Goal: Information Seeking & Learning: Compare options

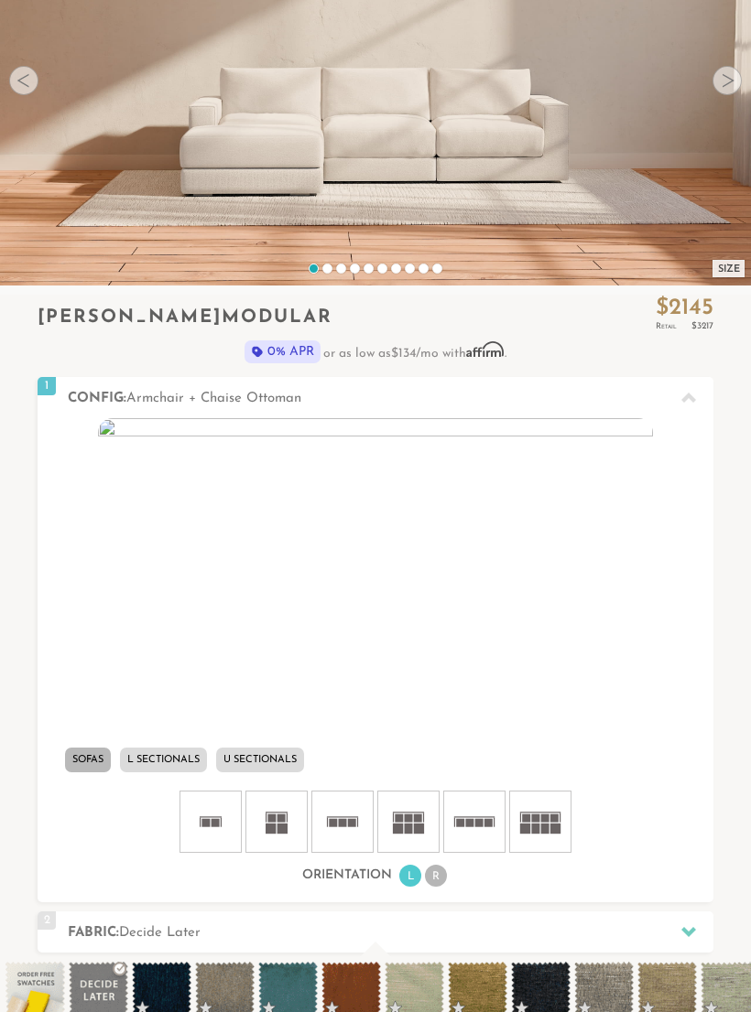
scroll to position [284, 0]
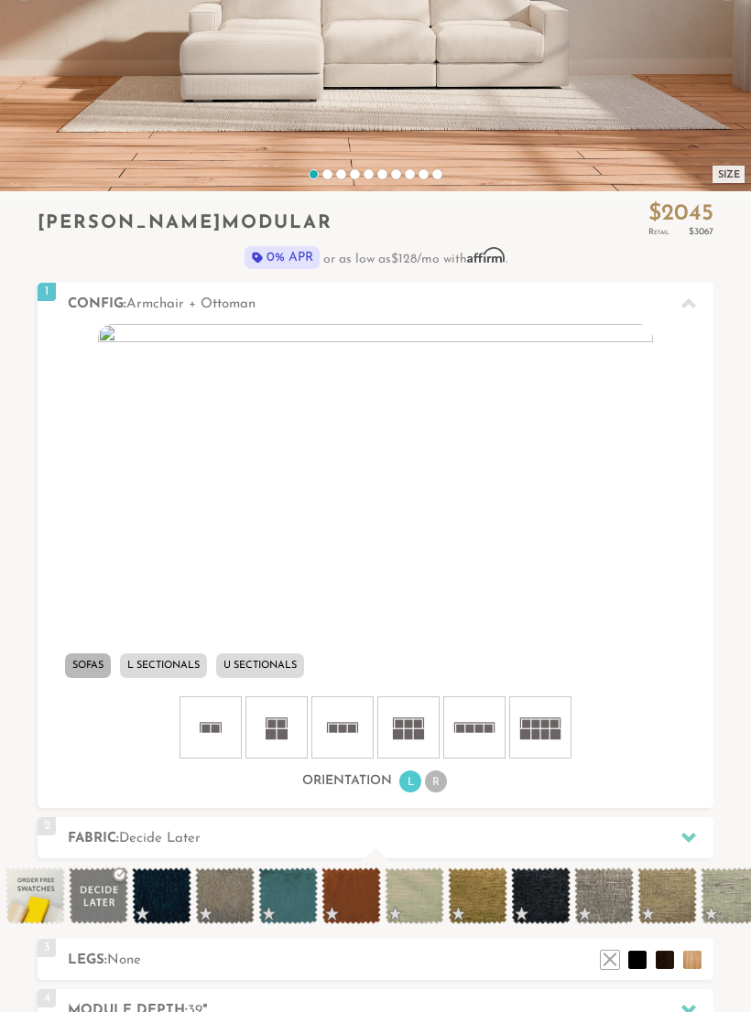
scroll to position [341, 0]
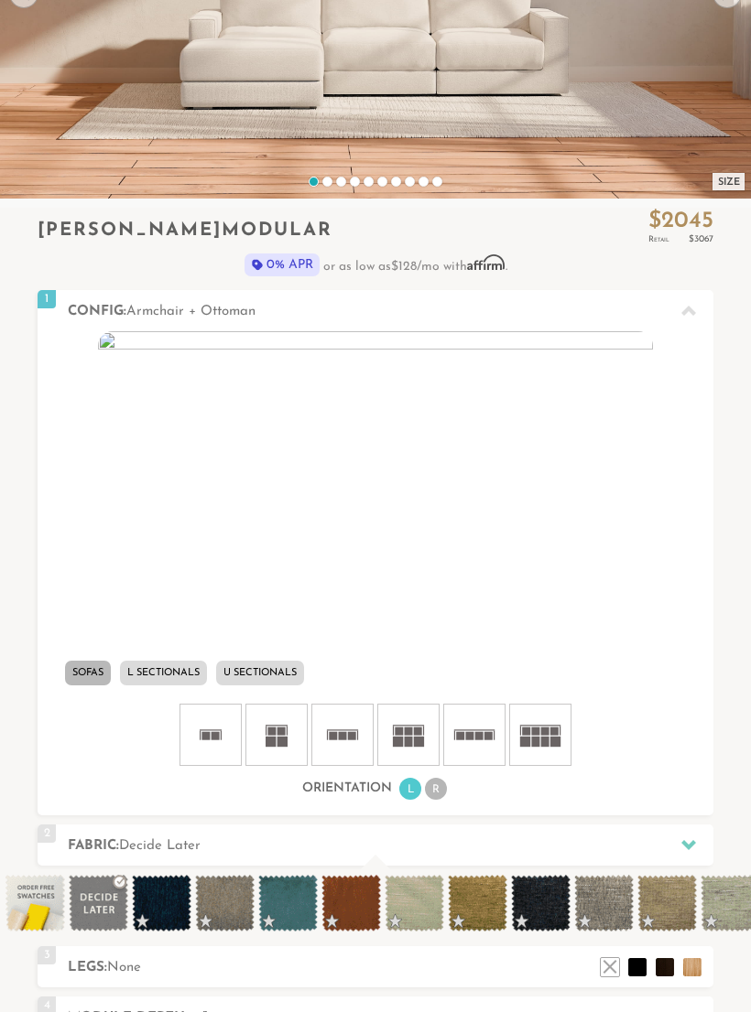
click at [291, 672] on li "U Sectionals" at bounding box center [260, 673] width 88 height 25
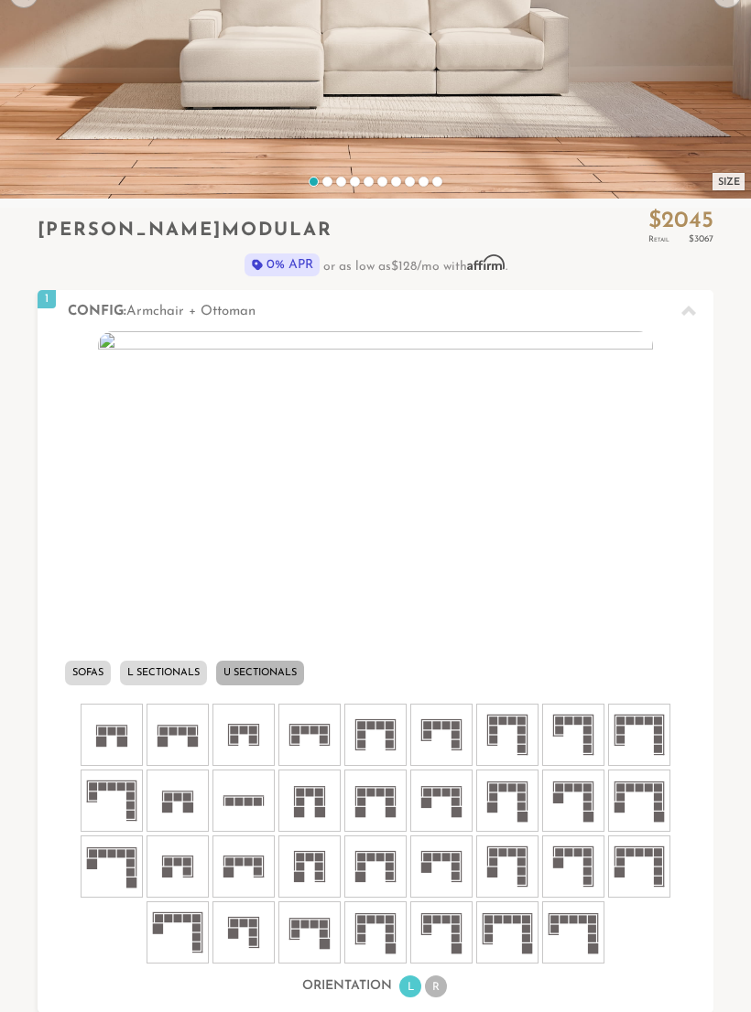
scroll to position [17771, 751]
click at [178, 727] on icon at bounding box center [177, 735] width 55 height 55
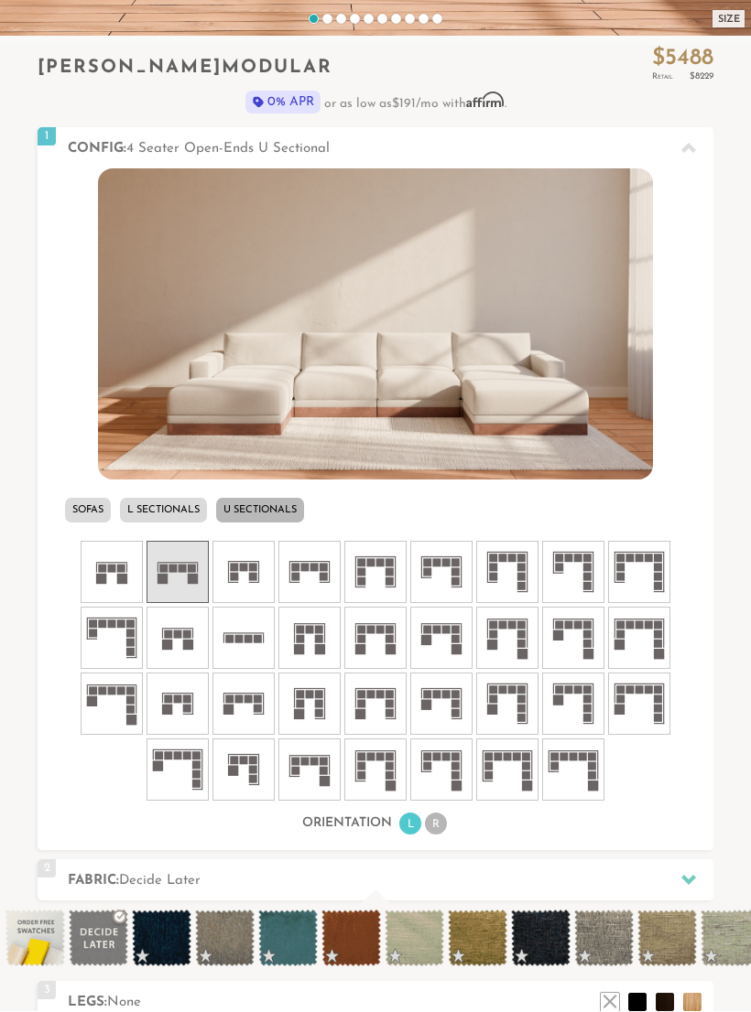
scroll to position [504, 0]
click at [340, 949] on span at bounding box center [351, 938] width 60 height 57
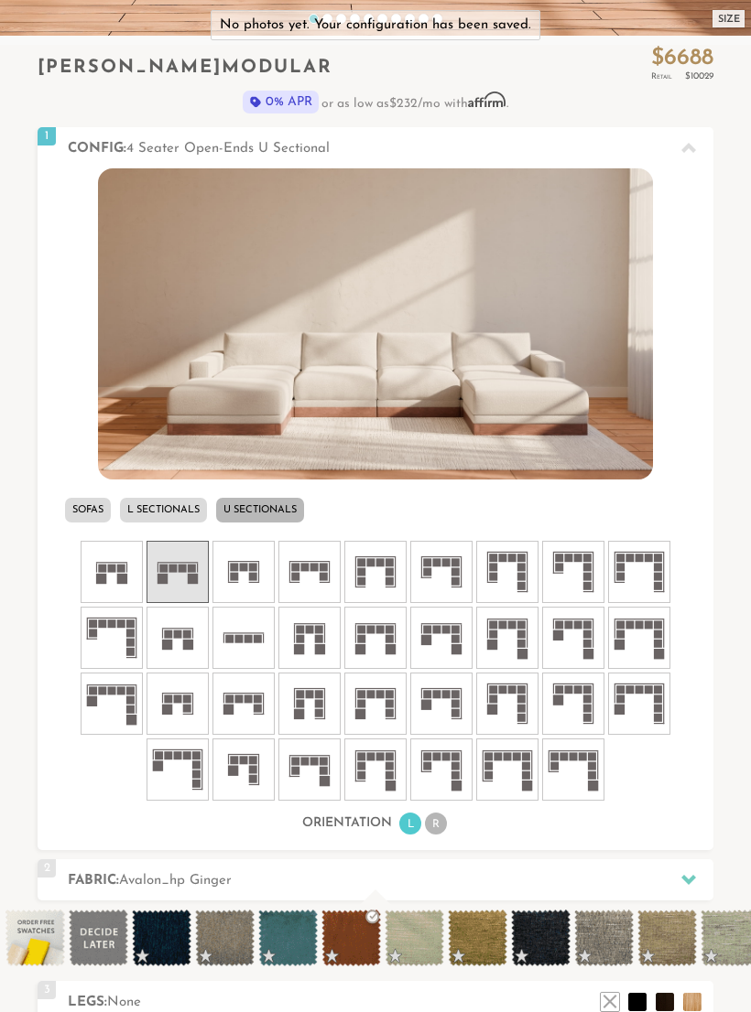
click at [361, 926] on span at bounding box center [351, 938] width 60 height 57
click at [355, 943] on span at bounding box center [351, 938] width 60 height 57
click at [404, 929] on span at bounding box center [414, 938] width 60 height 57
click at [353, 940] on span at bounding box center [351, 938] width 60 height 57
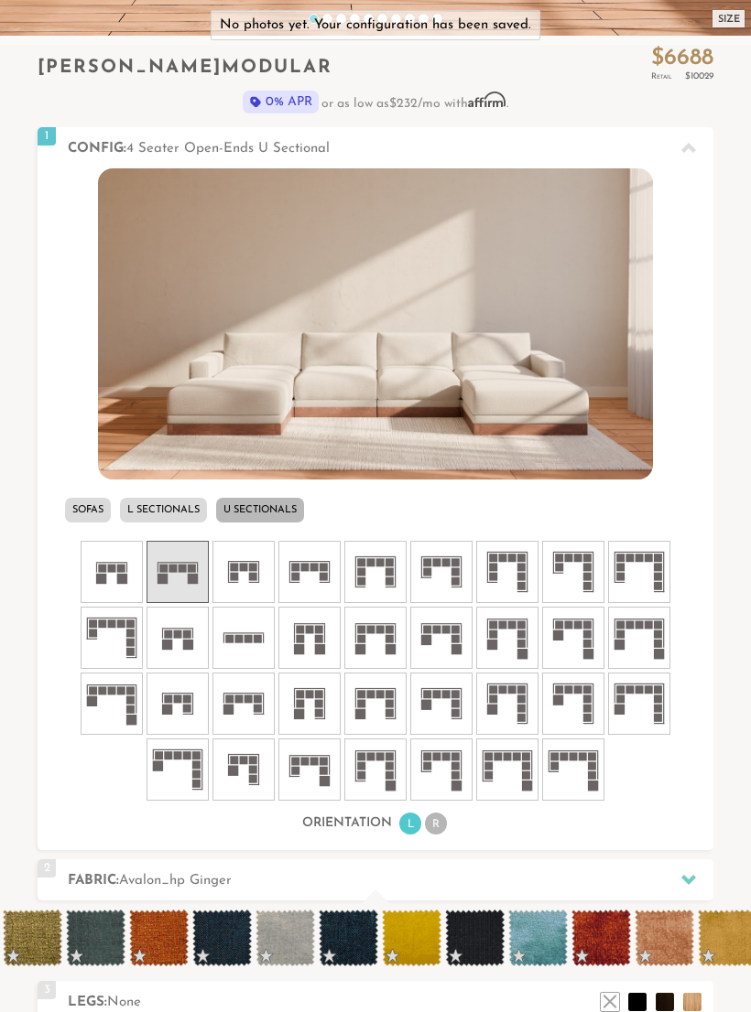
scroll to position [0, 4115]
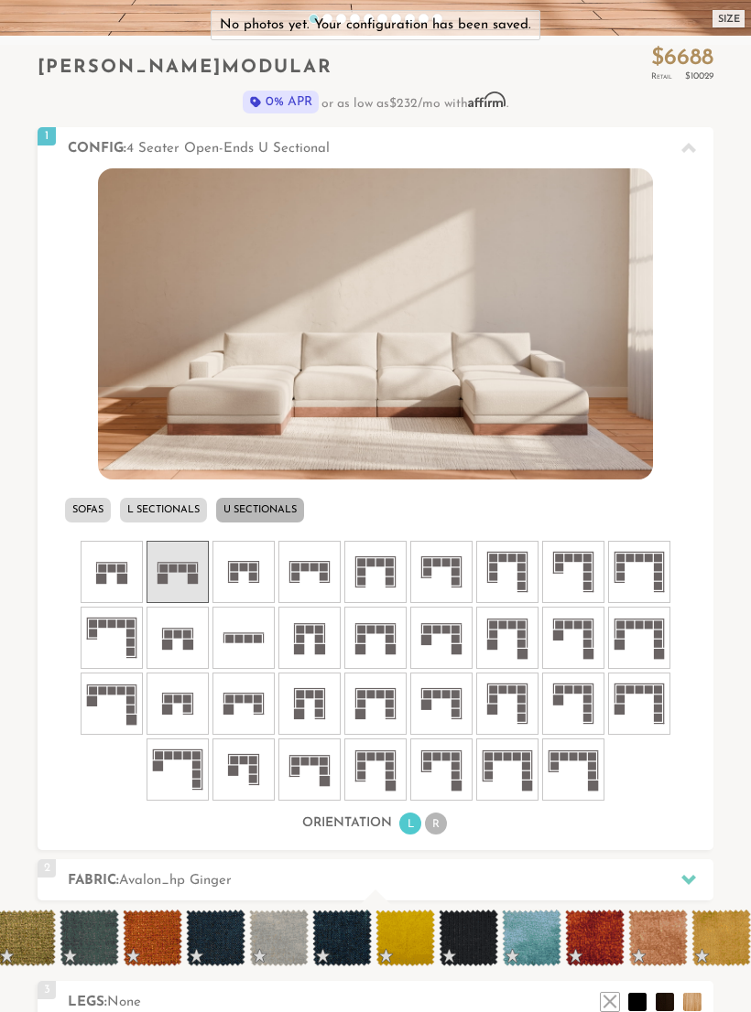
click at [645, 932] on span at bounding box center [658, 938] width 60 height 57
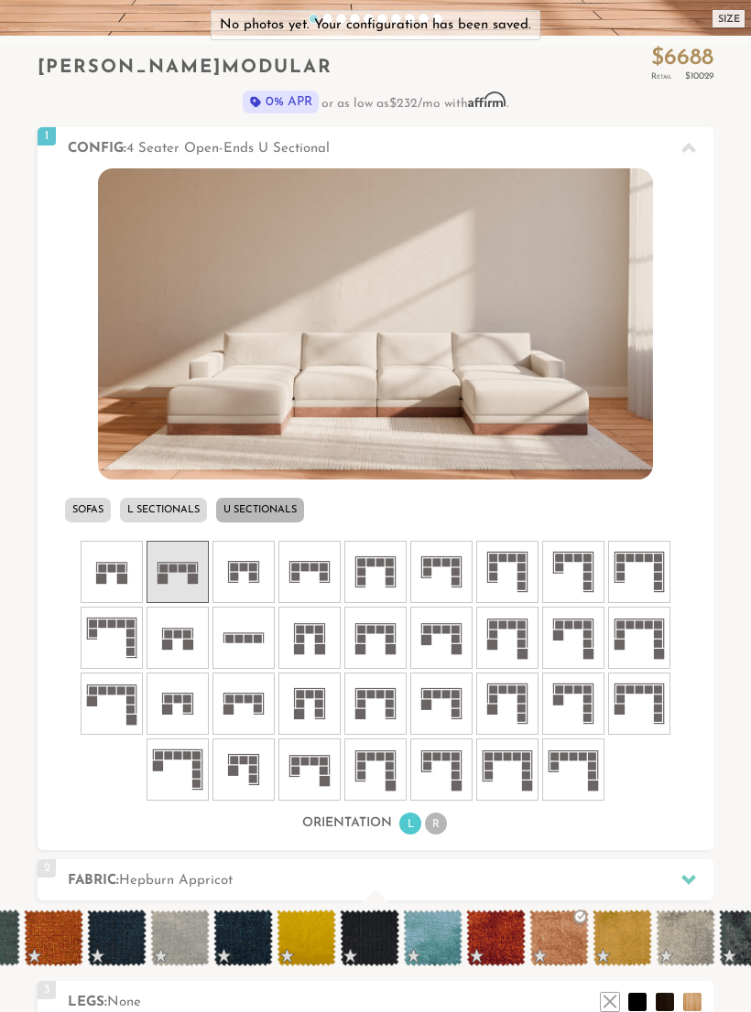
scroll to position [0, 4216]
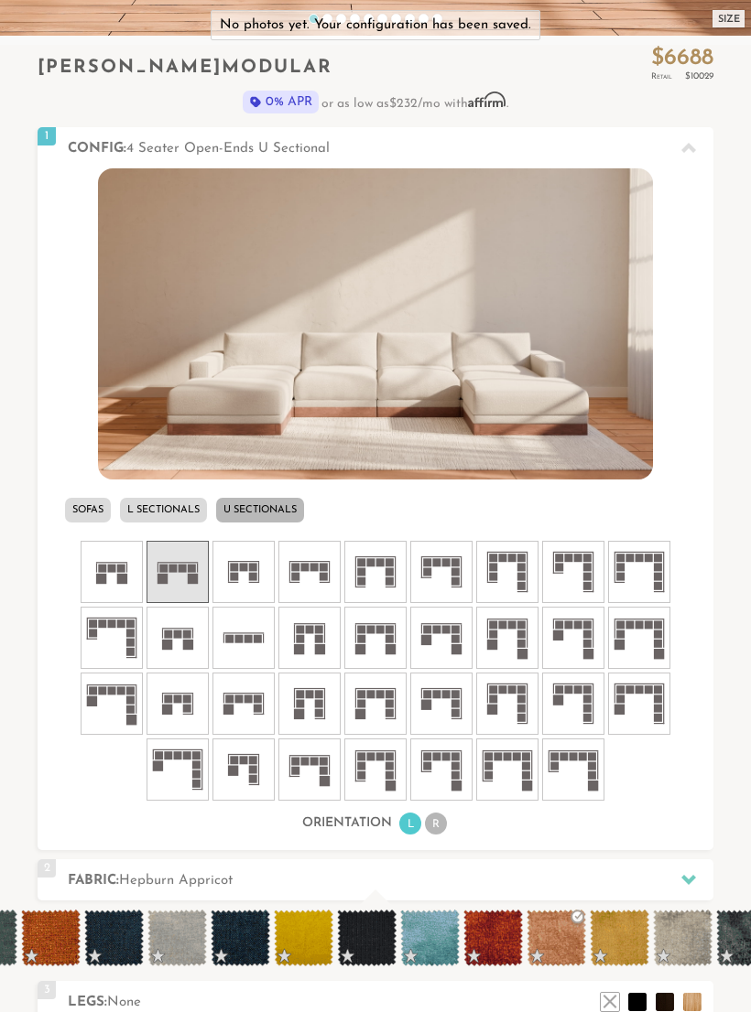
click at [541, 926] on span at bounding box center [556, 938] width 60 height 57
click at [530, 925] on span at bounding box center [556, 938] width 60 height 57
click at [555, 929] on span at bounding box center [556, 938] width 60 height 57
click at [555, 928] on span at bounding box center [556, 938] width 60 height 57
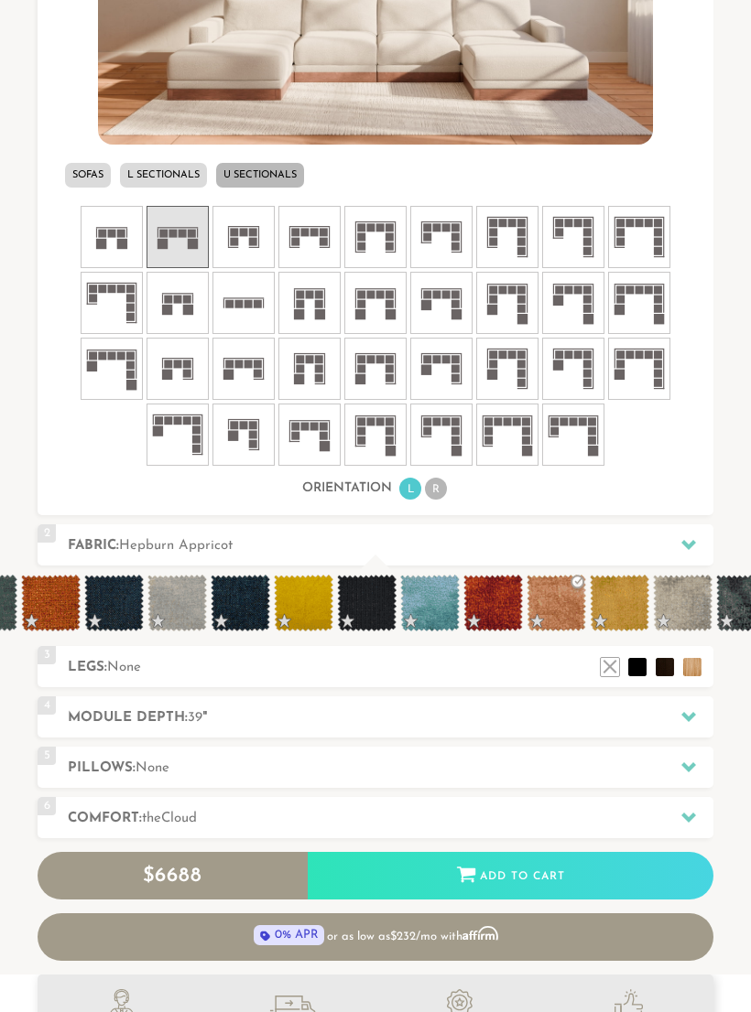
scroll to position [844, 0]
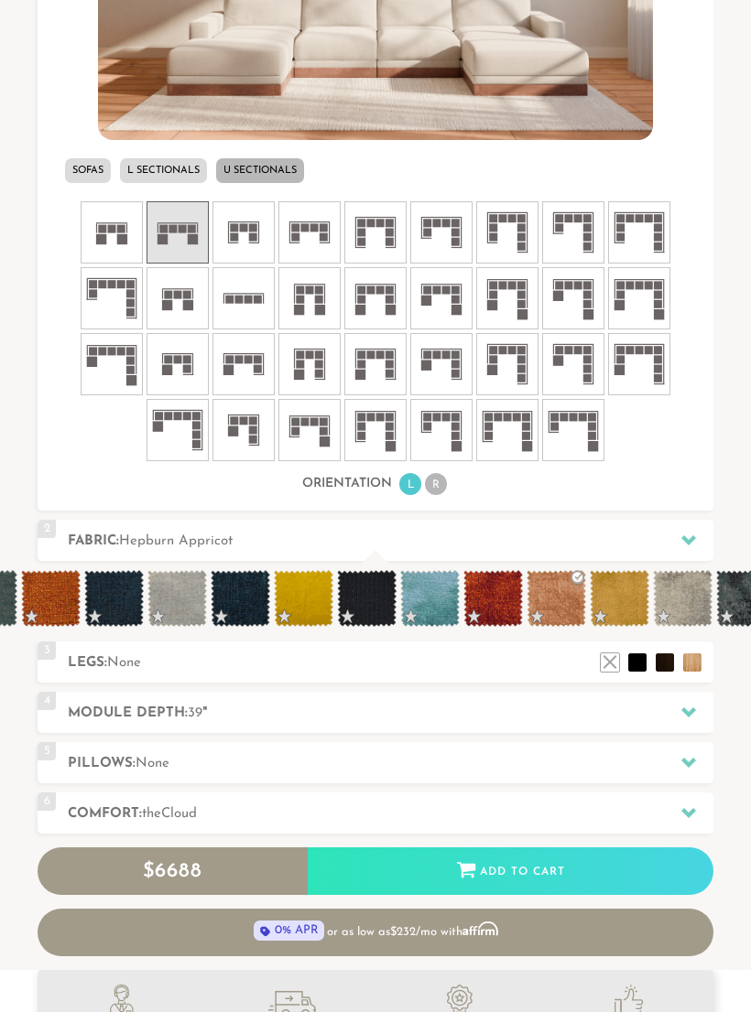
click at [666, 661] on li at bounding box center [664, 663] width 18 height 18
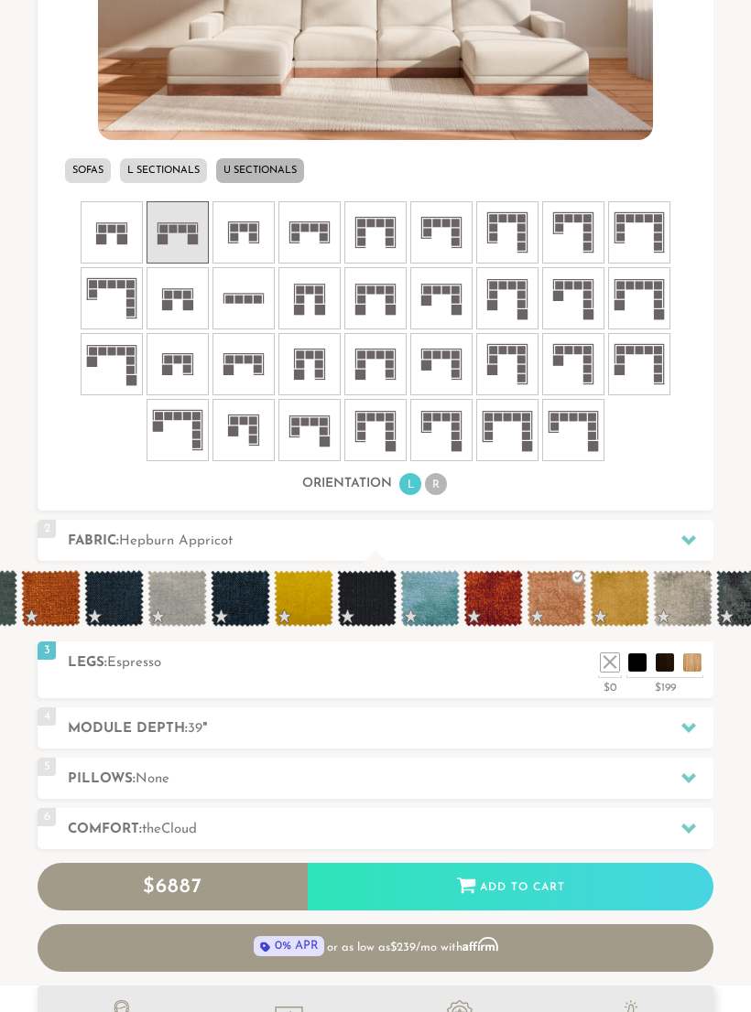
click at [684, 657] on li at bounding box center [692, 663] width 18 height 18
click at [636, 661] on li at bounding box center [637, 663] width 18 height 18
click at [664, 656] on li at bounding box center [664, 663] width 18 height 18
click at [663, 655] on li at bounding box center [664, 663] width 18 height 18
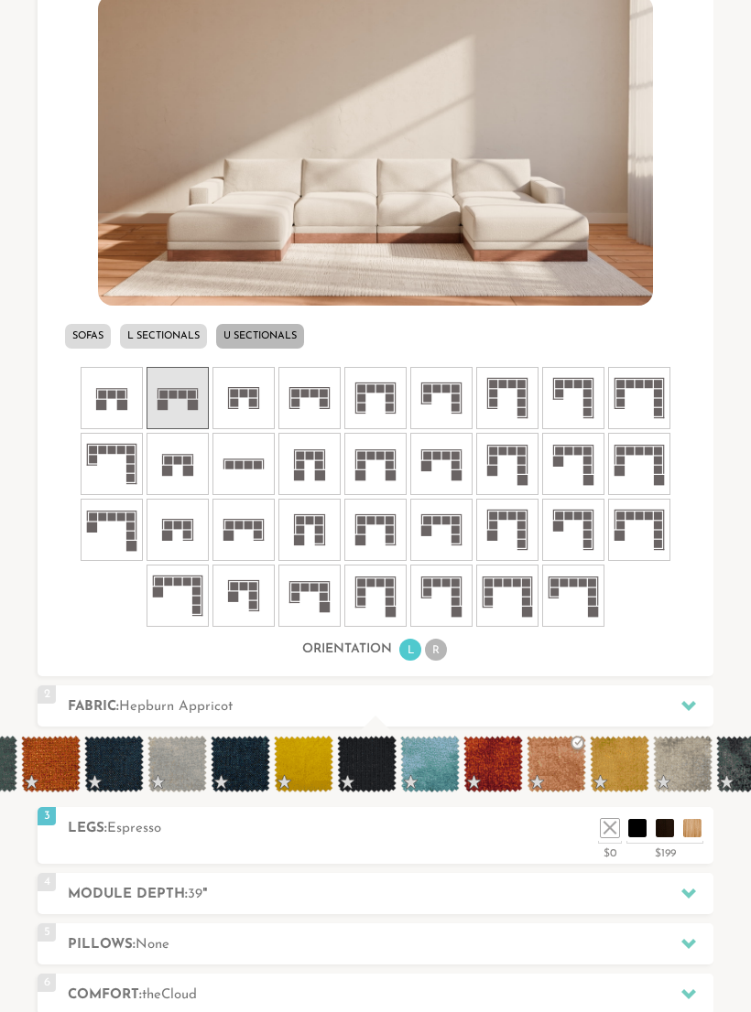
scroll to position [678, 0]
click at [687, 828] on li at bounding box center [692, 828] width 18 height 18
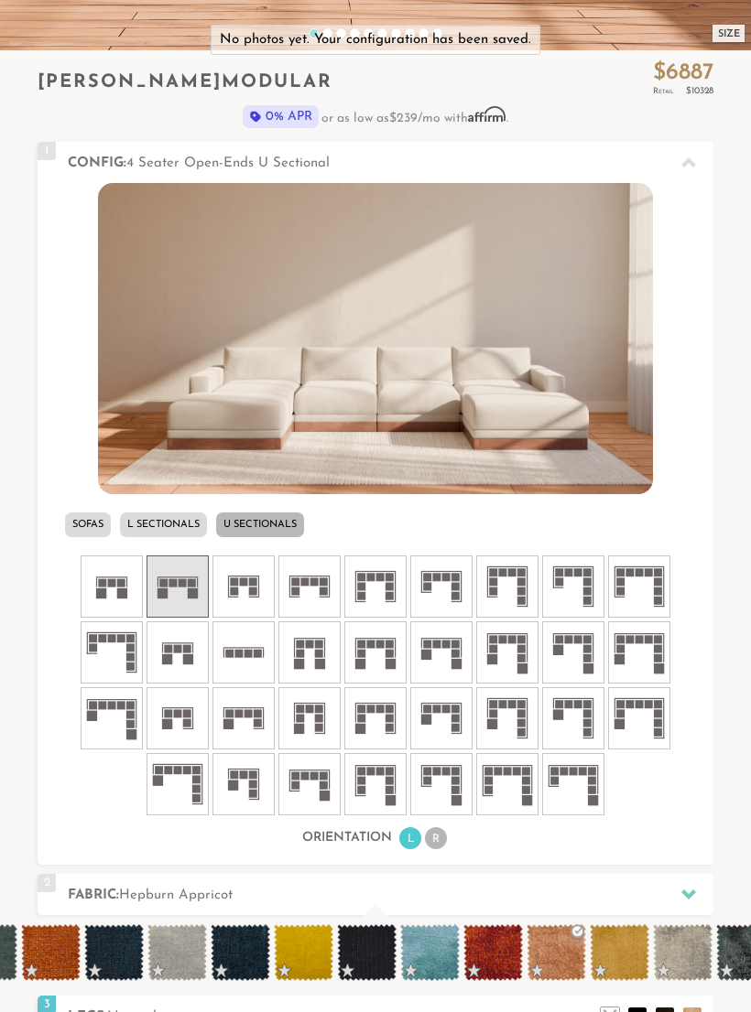
scroll to position [490, 0]
click at [648, 373] on img at bounding box center [375, 338] width 554 height 311
click at [524, 372] on img at bounding box center [375, 338] width 554 height 311
click at [581, 417] on img at bounding box center [375, 338] width 554 height 311
click at [420, 385] on img at bounding box center [375, 338] width 554 height 311
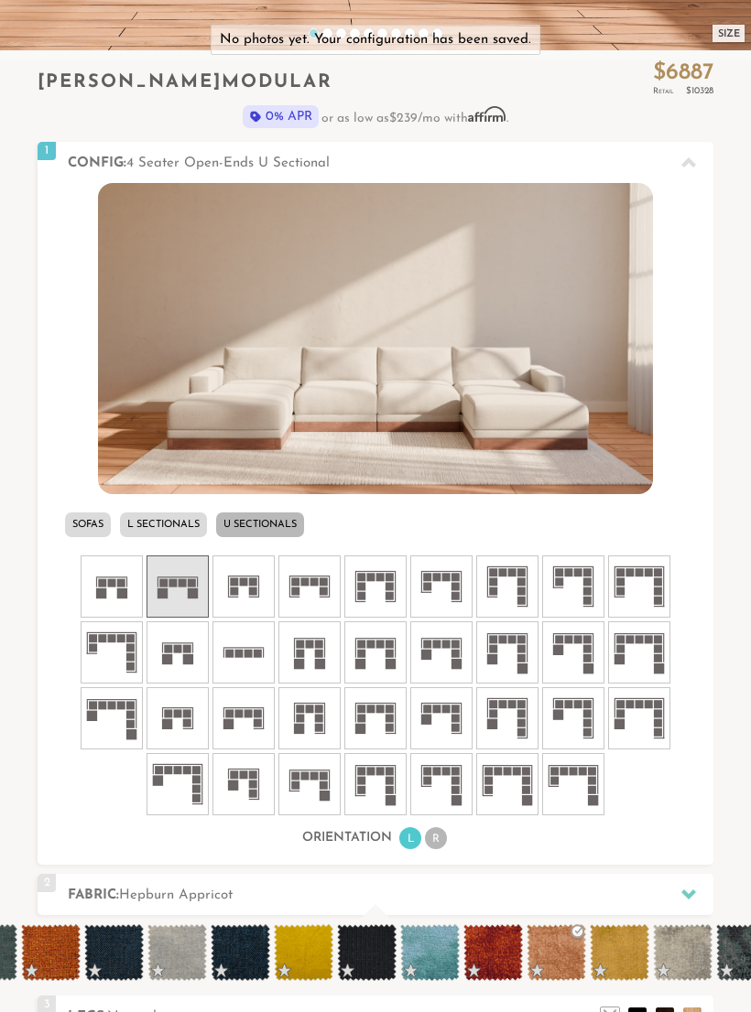
click at [557, 477] on img at bounding box center [375, 338] width 554 height 311
click at [485, 401] on img at bounding box center [375, 338] width 554 height 311
click at [497, 427] on img at bounding box center [375, 338] width 554 height 311
click at [453, 833] on div "Orientation L R" at bounding box center [376, 839] width 676 height 25
click at [452, 832] on div "Orientation L R" at bounding box center [376, 839] width 676 height 25
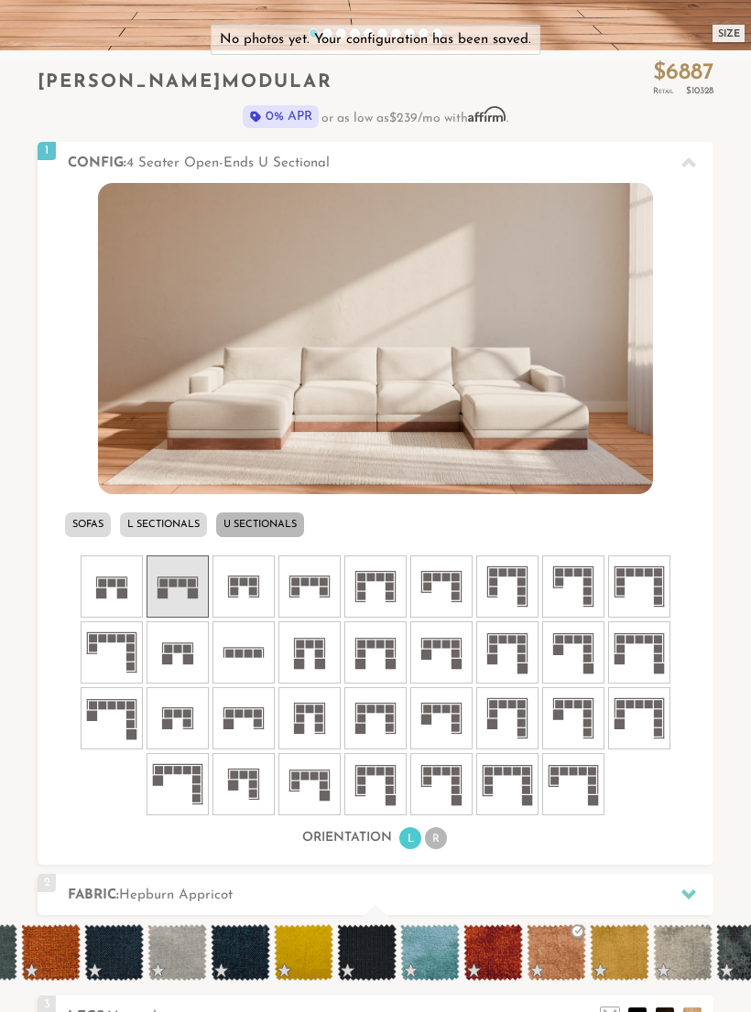
click at [434, 837] on li "R" at bounding box center [436, 839] width 22 height 22
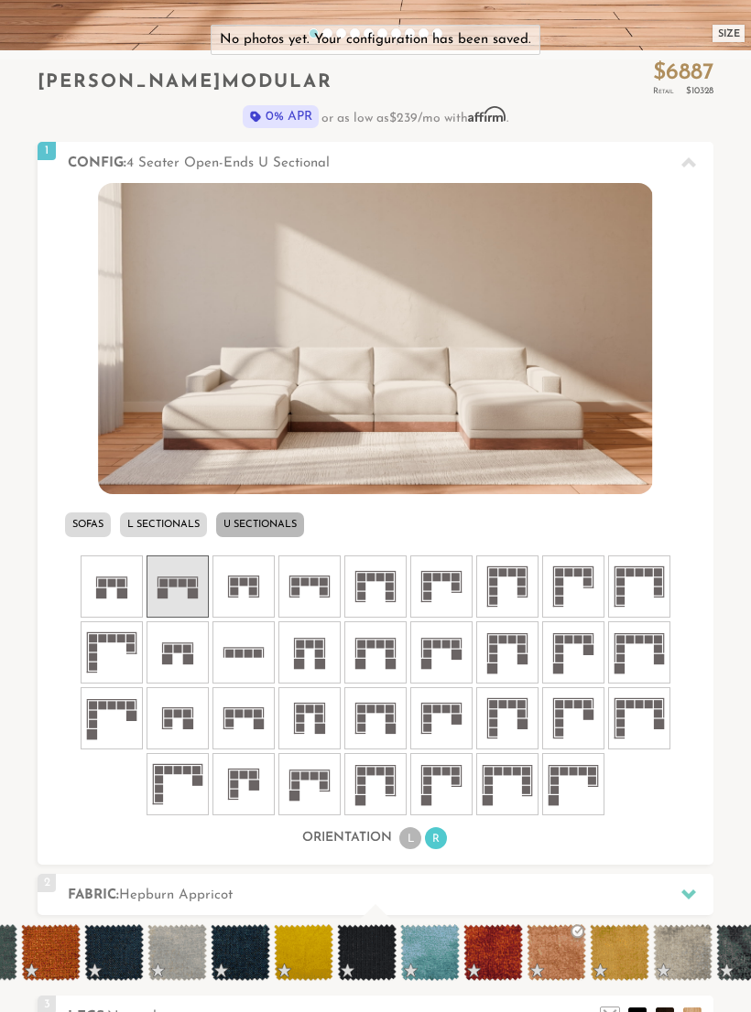
click at [405, 834] on li "L" at bounding box center [410, 839] width 22 height 22
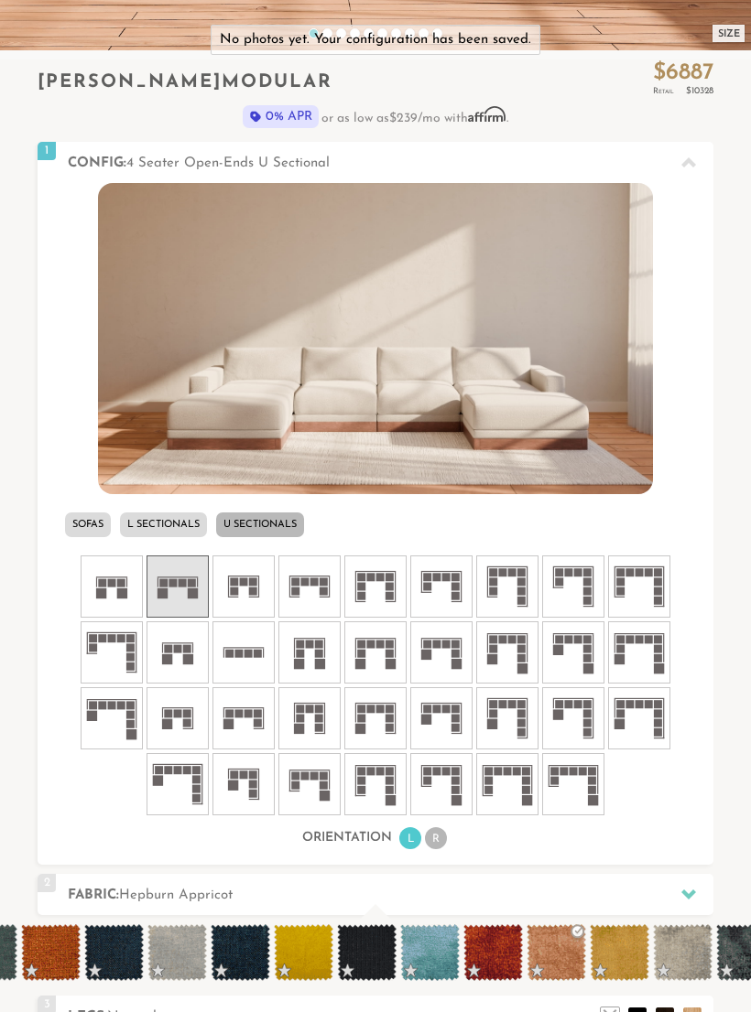
click at [441, 845] on li "R" at bounding box center [436, 839] width 22 height 22
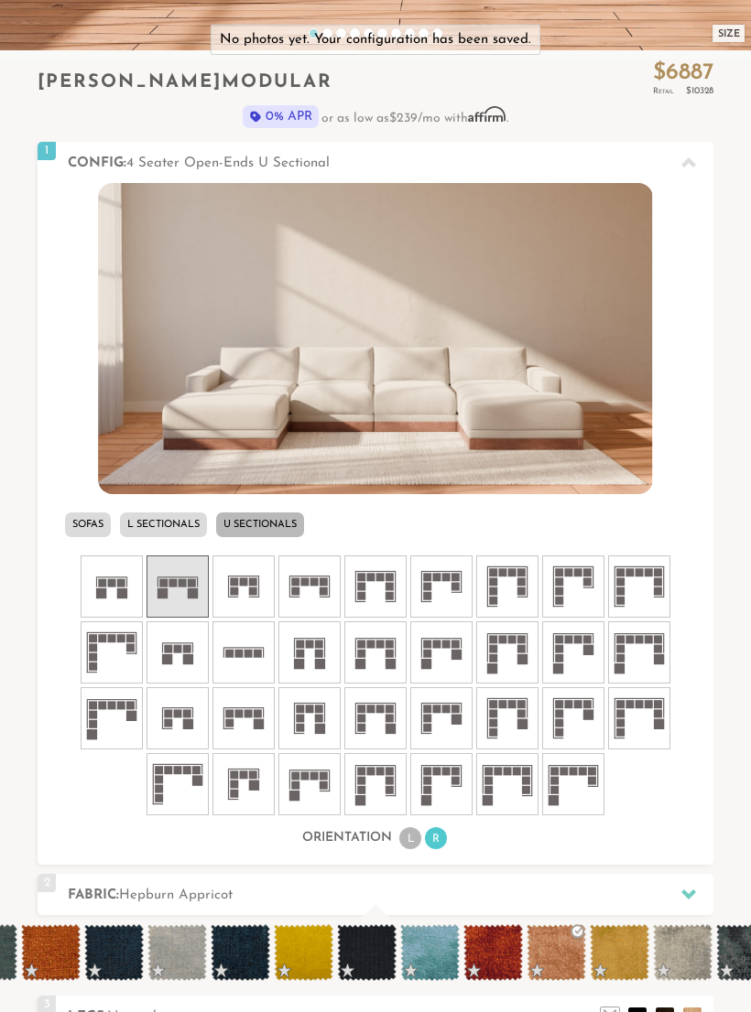
click at [406, 851] on div "1 Config: 4 Seater Open-Ends U Sectional R Sofas L Sectionals U Sectionals" at bounding box center [376, 503] width 676 height 723
click at [411, 837] on li "L" at bounding box center [410, 839] width 22 height 22
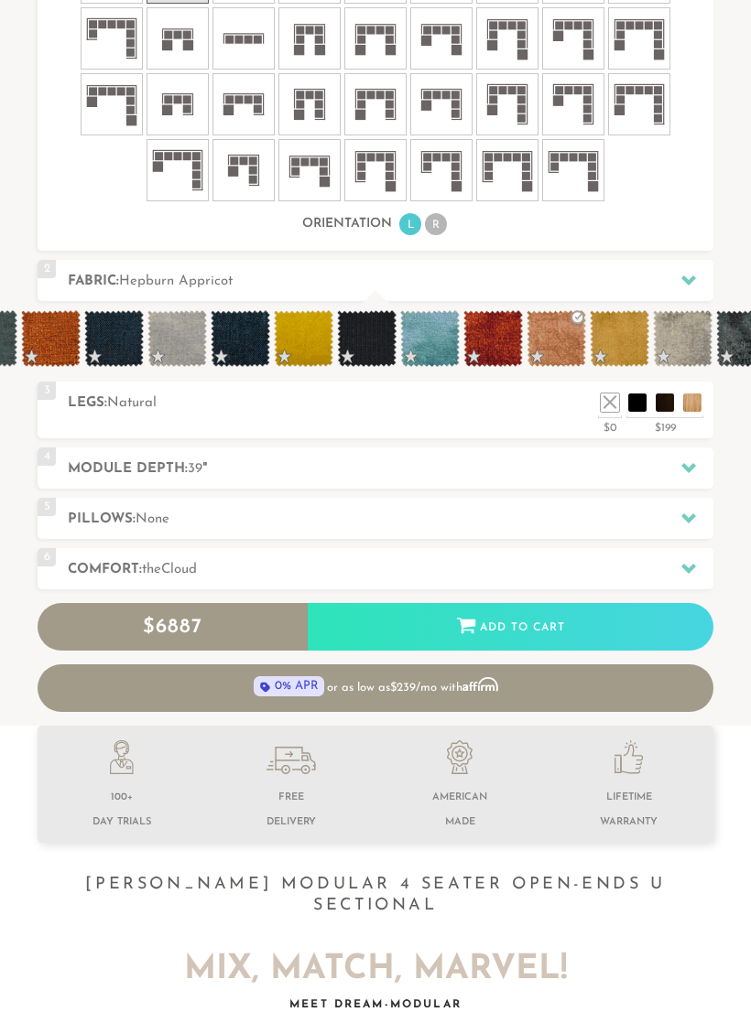
scroll to position [1109, 0]
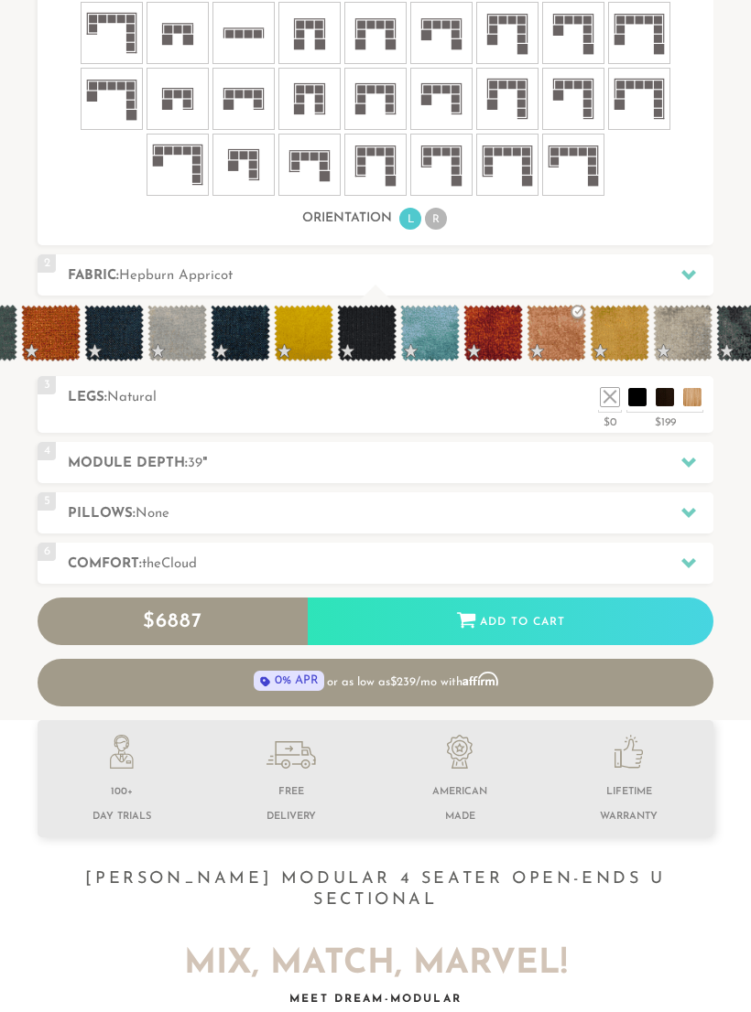
click at [698, 550] on div at bounding box center [688, 565] width 38 height 38
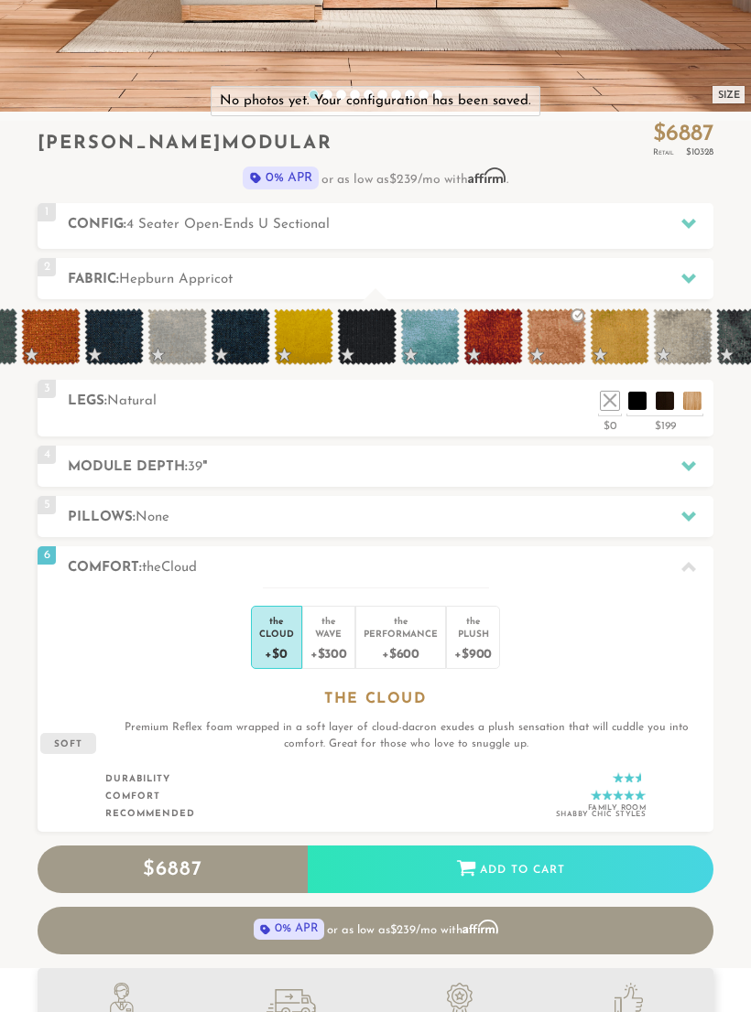
scroll to position [384, 0]
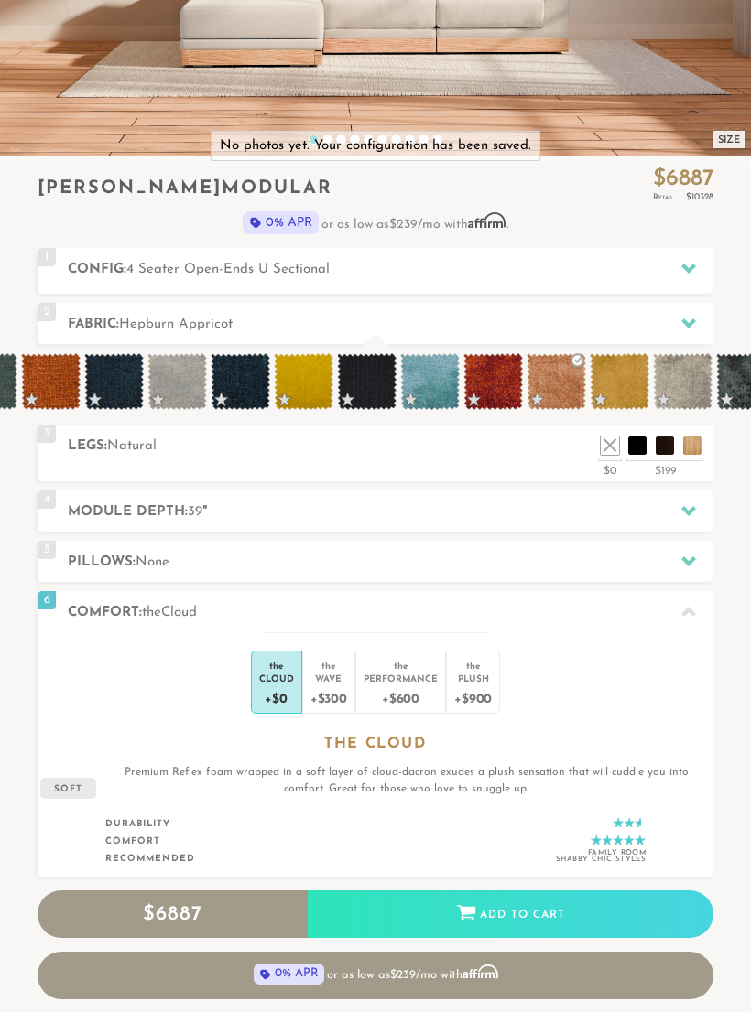
click at [682, 507] on icon at bounding box center [688, 511] width 15 height 10
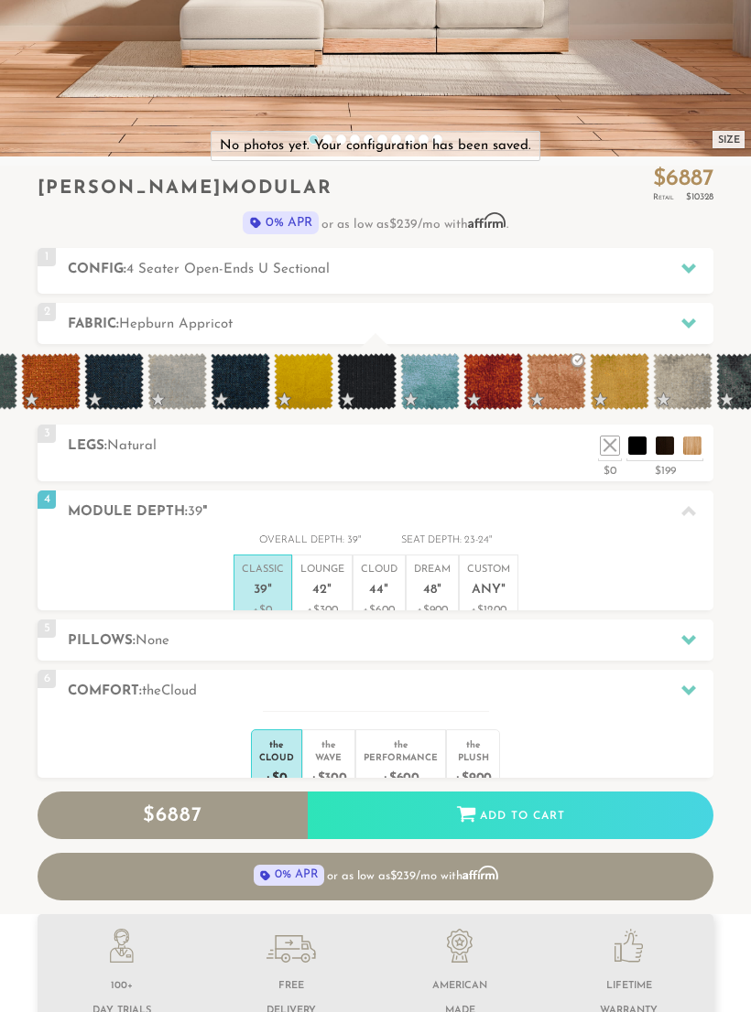
scroll to position [17216, 751]
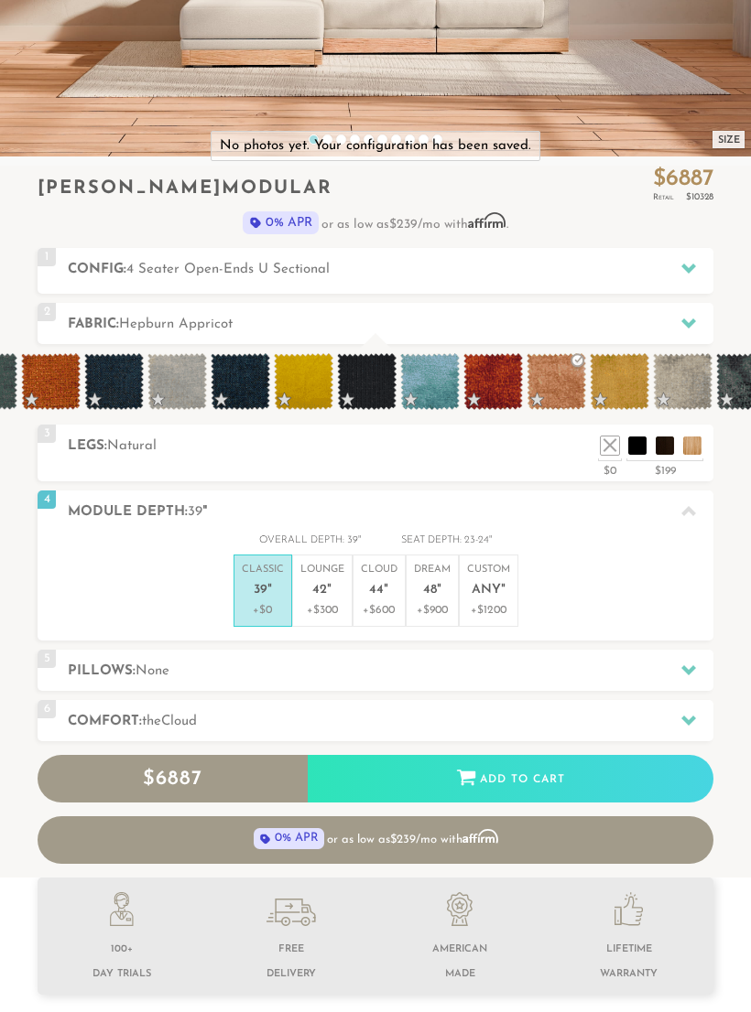
click at [696, 666] on div at bounding box center [688, 671] width 38 height 38
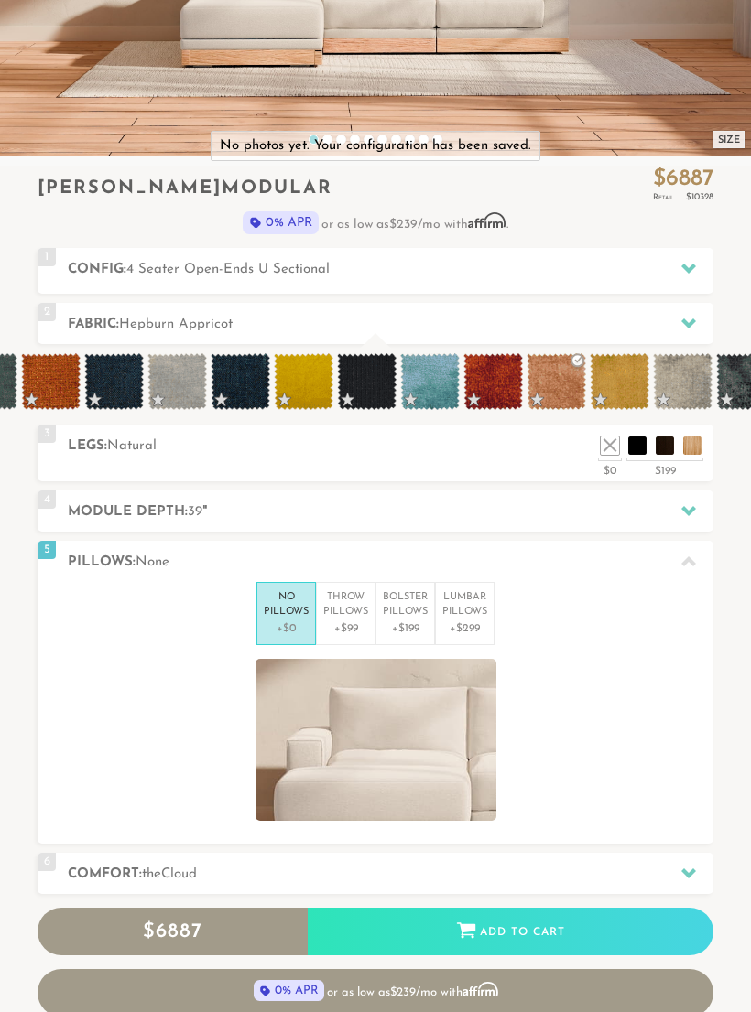
scroll to position [17369, 751]
click at [676, 509] on div at bounding box center [688, 511] width 38 height 38
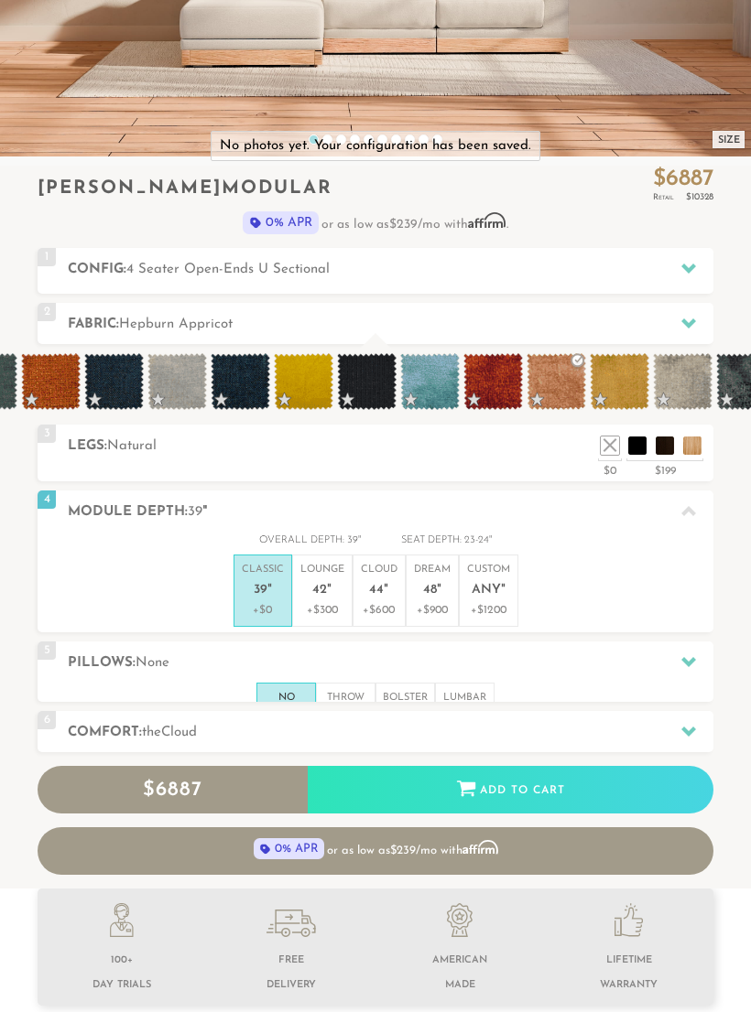
scroll to position [17216, 751]
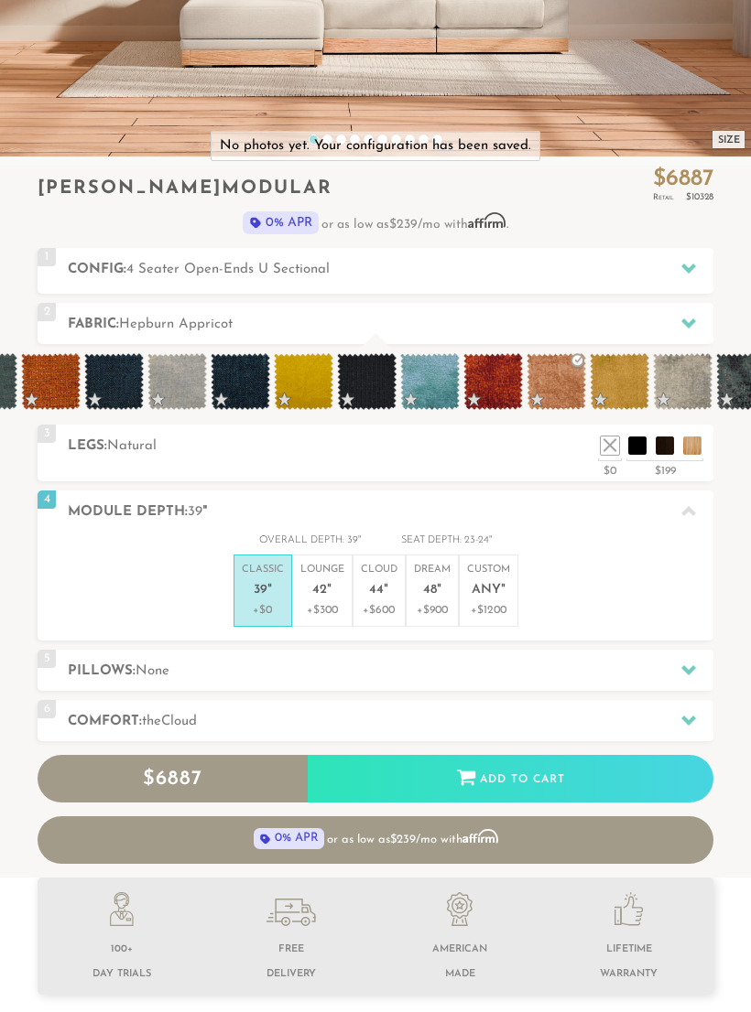
click at [678, 710] on div at bounding box center [688, 721] width 38 height 38
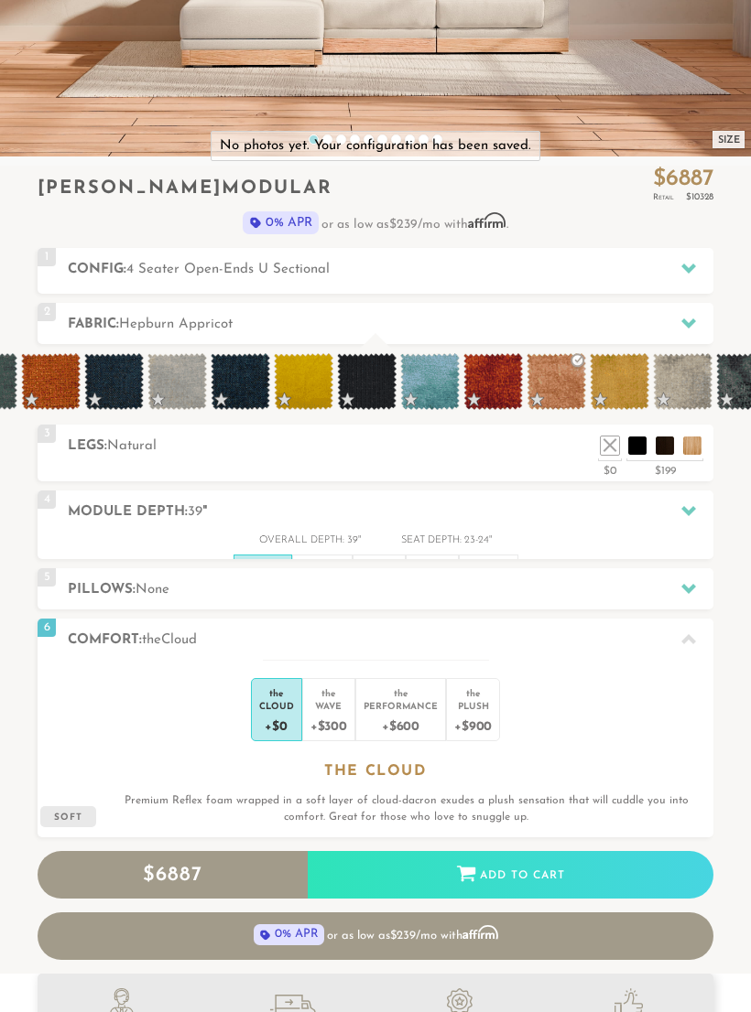
scroll to position [1, 1]
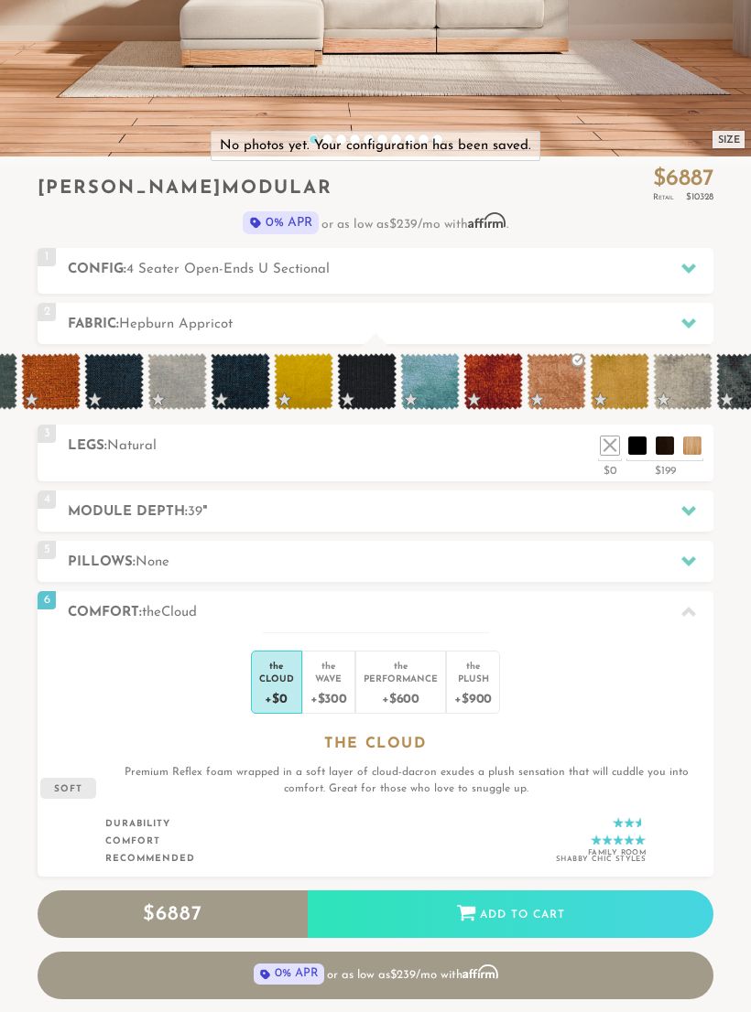
click at [481, 667] on div "the" at bounding box center [473, 663] width 38 height 18
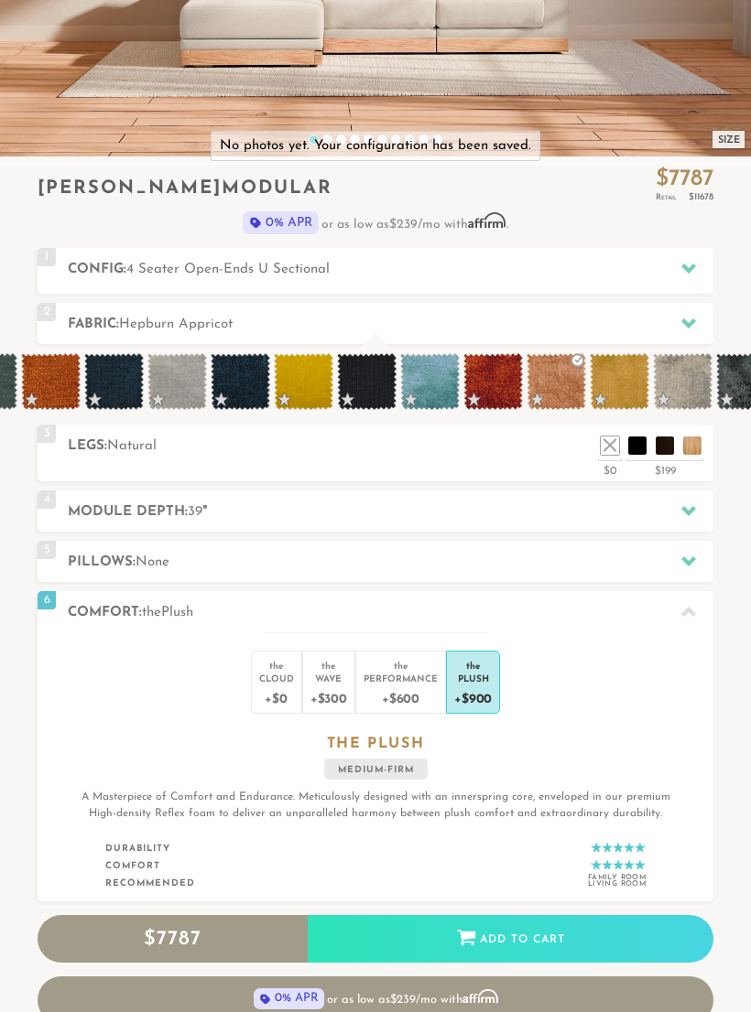
scroll to position [0, 0]
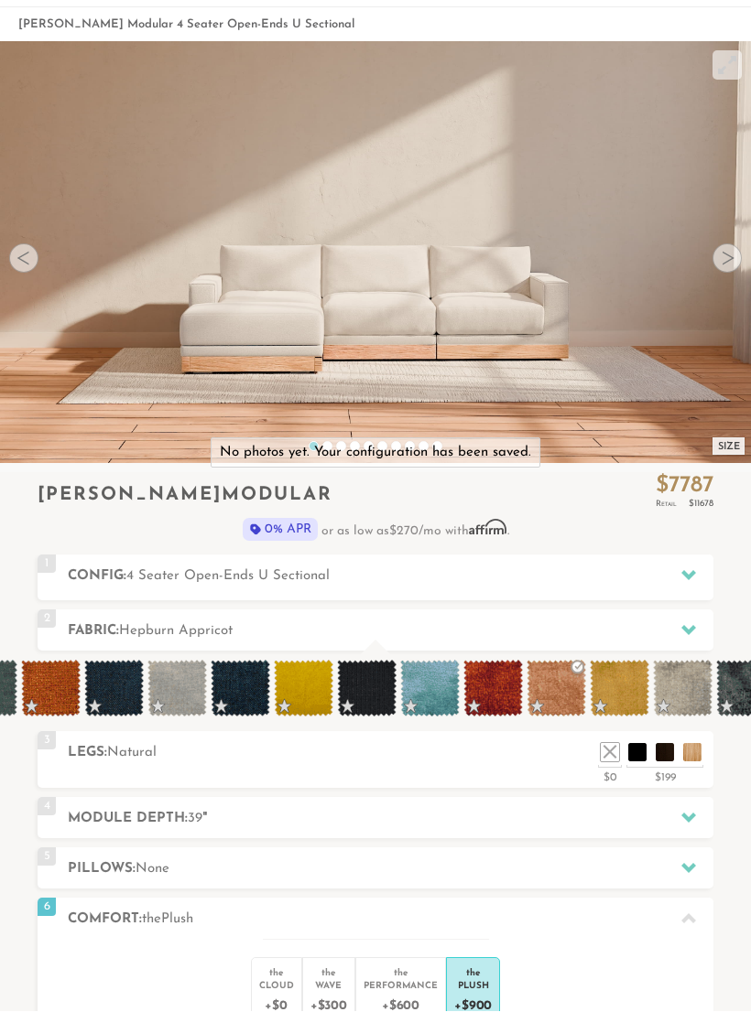
click at [691, 549] on div "Introducing [PERSON_NAME] Modular $ 7787 Retail $ 11678 $ 7787 Retail $ 11678 0…" at bounding box center [376, 514] width 676 height 82
click at [683, 563] on div at bounding box center [688, 576] width 38 height 38
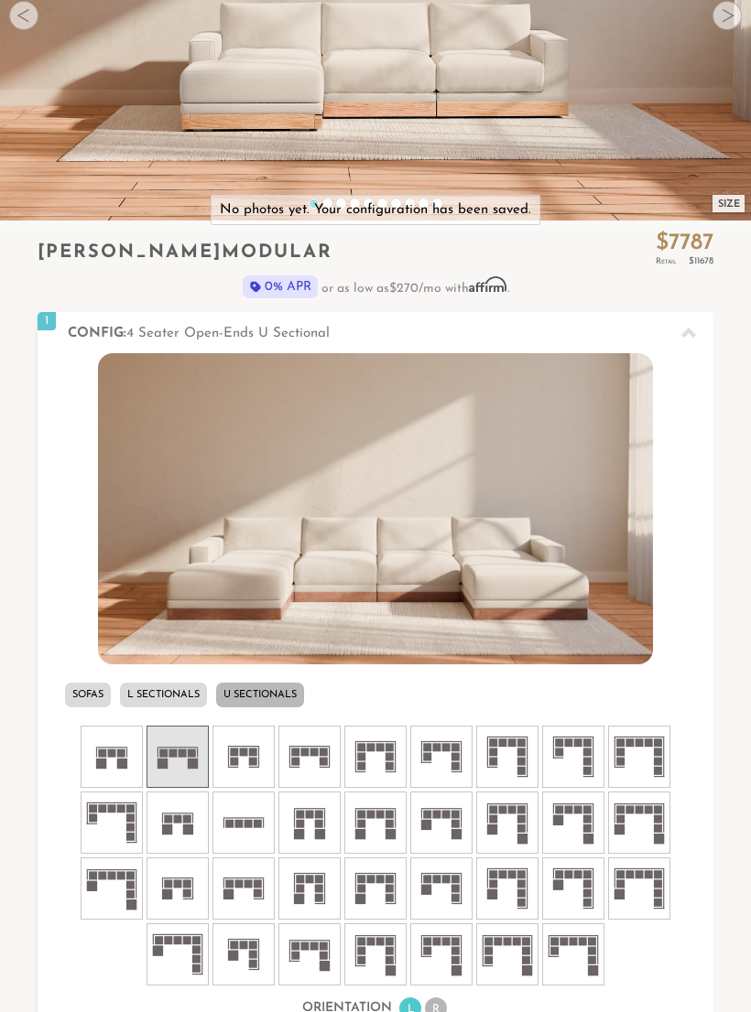
click at [261, 749] on icon at bounding box center [243, 757] width 55 height 55
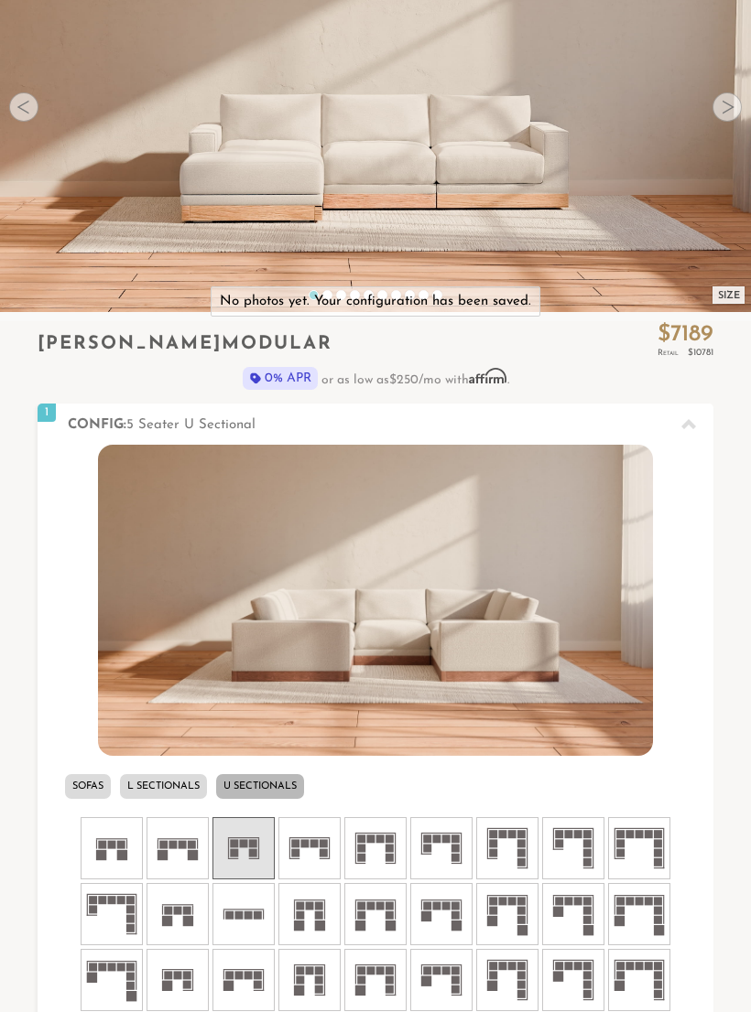
click at [195, 837] on icon at bounding box center [177, 848] width 55 height 55
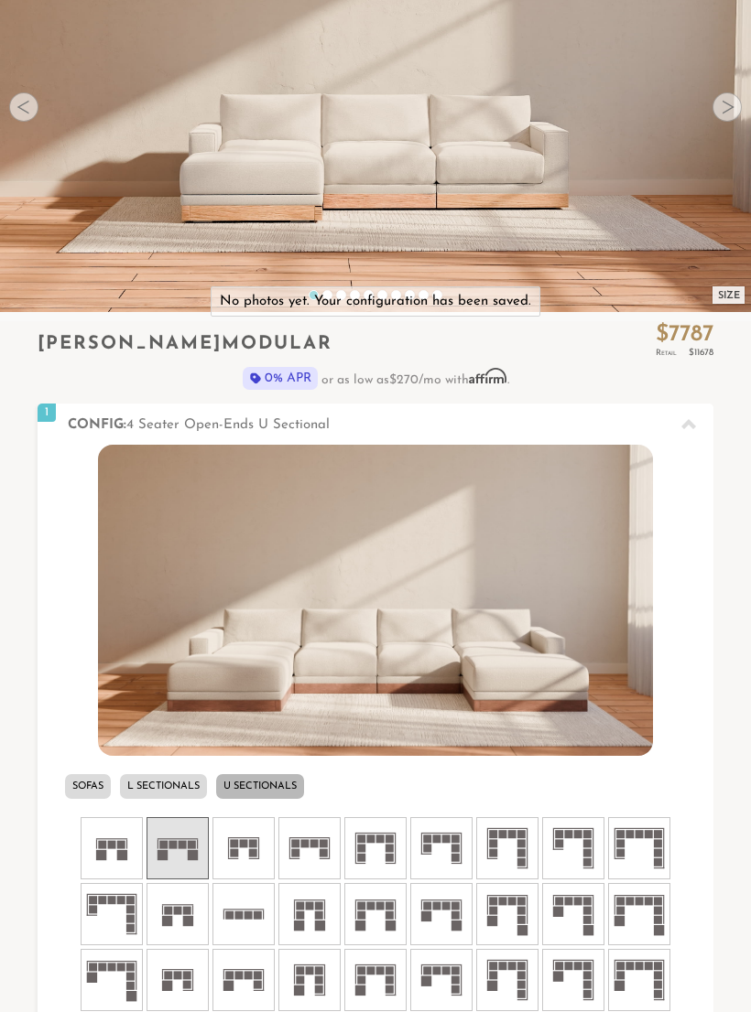
click at [194, 779] on li "L Sectionals" at bounding box center [163, 786] width 87 height 25
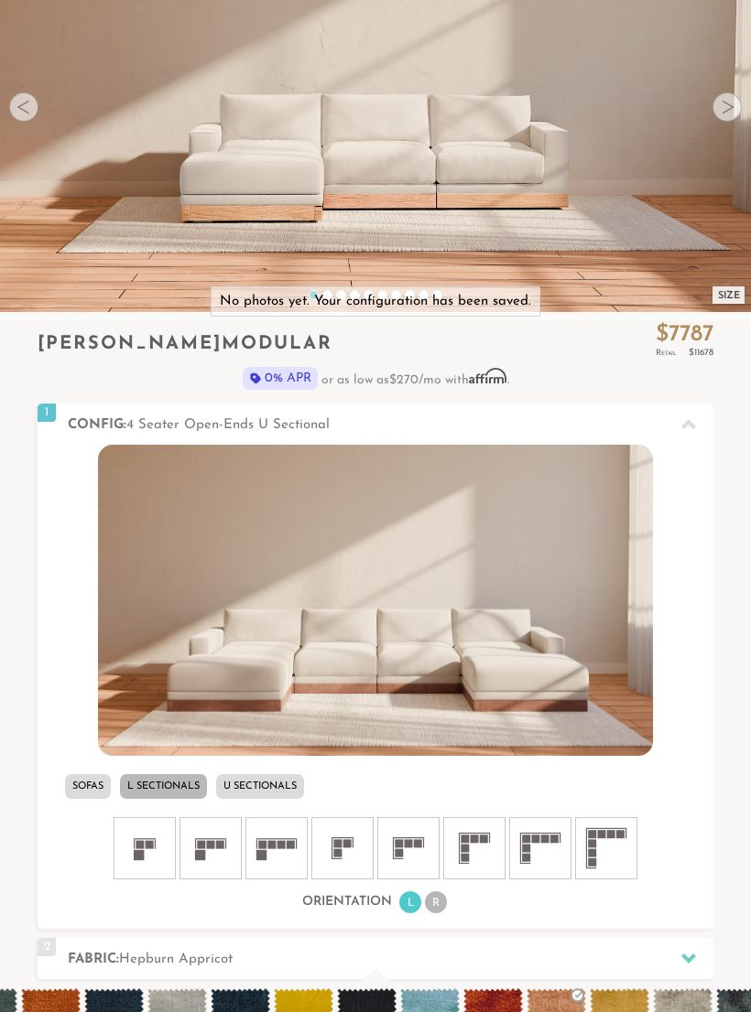
click at [247, 779] on li "U Sectionals" at bounding box center [260, 786] width 88 height 25
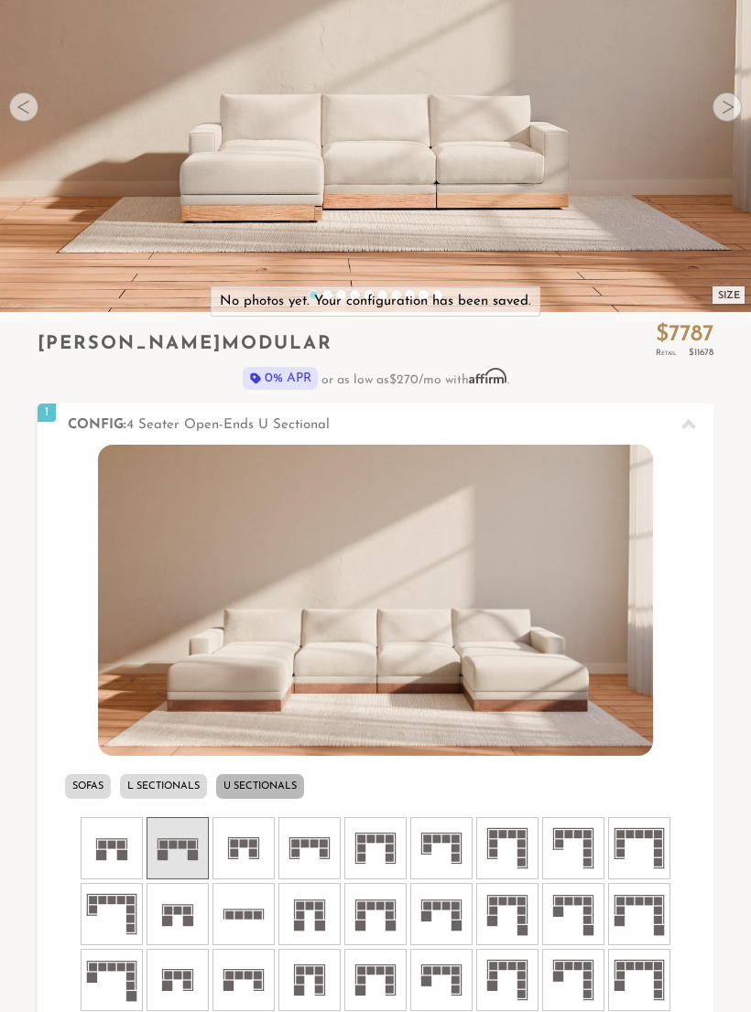
click at [114, 838] on rect at bounding box center [111, 838] width 31 height 1
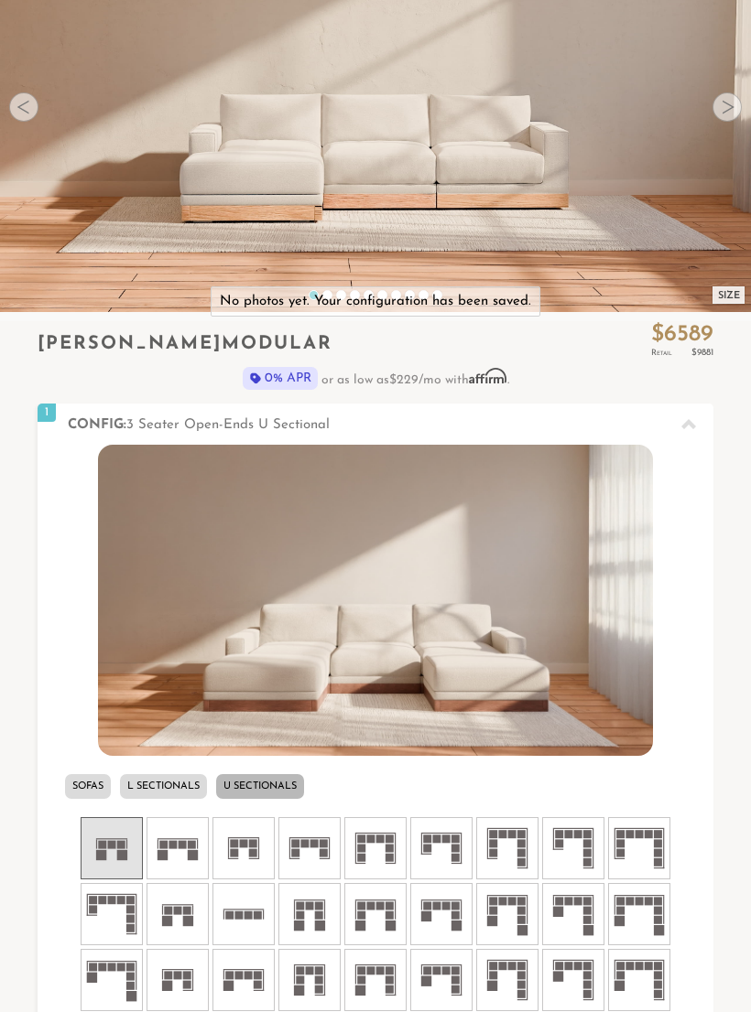
click at [71, 893] on div at bounding box center [375, 948] width 657 height 264
click at [181, 905] on icon at bounding box center [177, 914] width 55 height 55
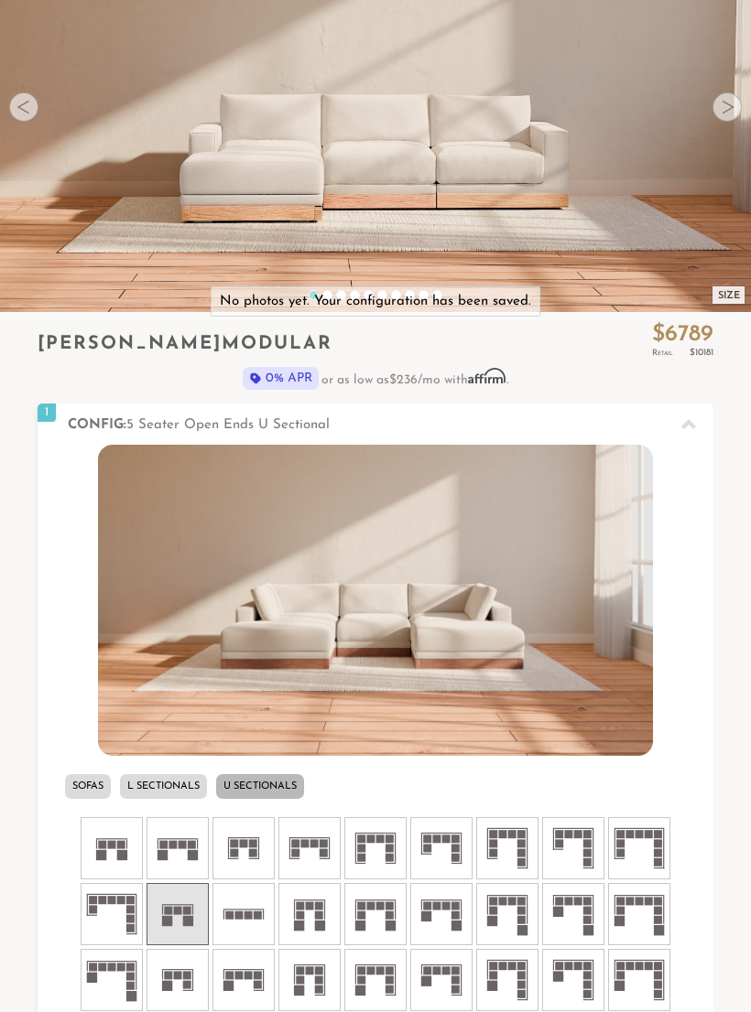
click at [108, 844] on rect at bounding box center [112, 845] width 8 height 8
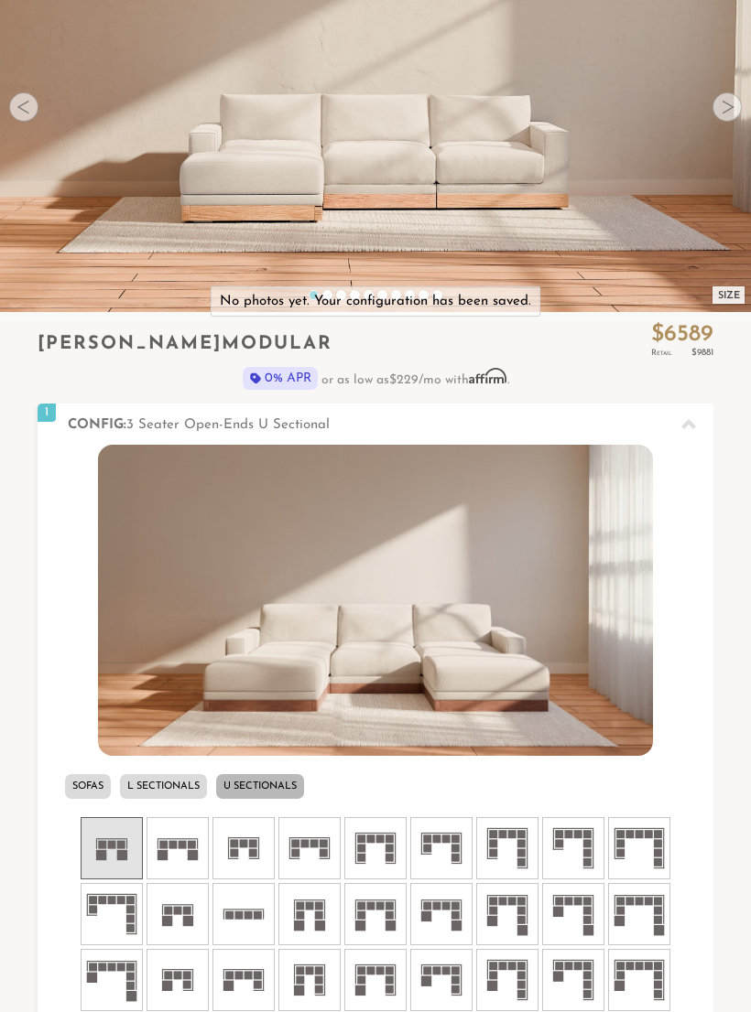
click at [159, 842] on icon at bounding box center [177, 848] width 55 height 55
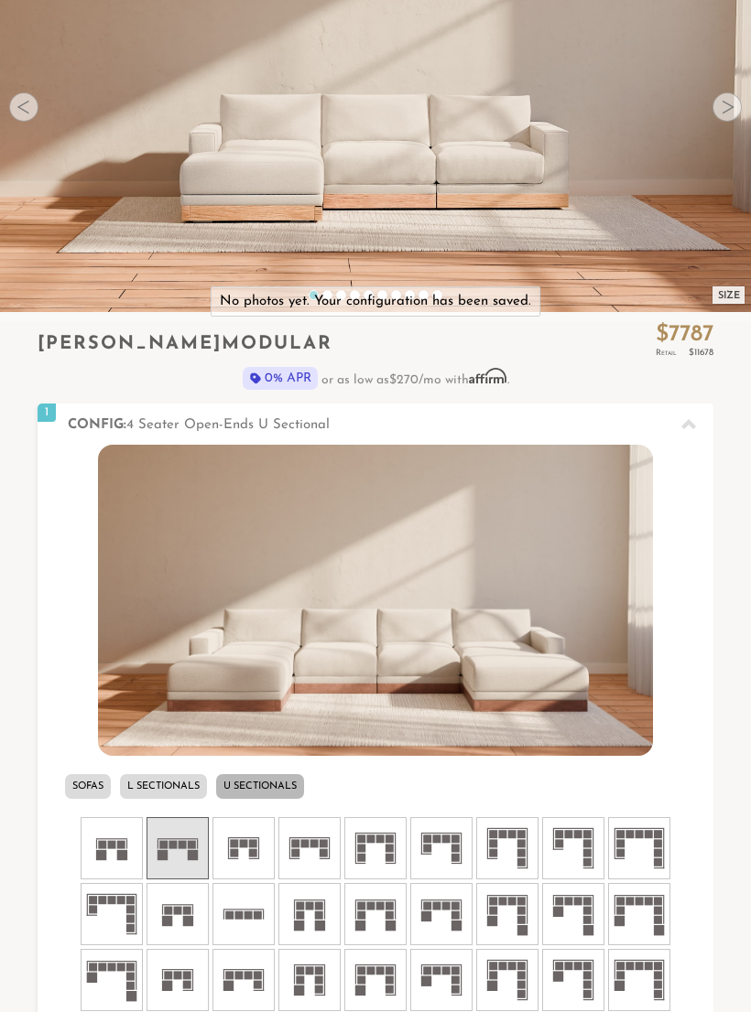
click at [291, 876] on li at bounding box center [309, 848] width 62 height 62
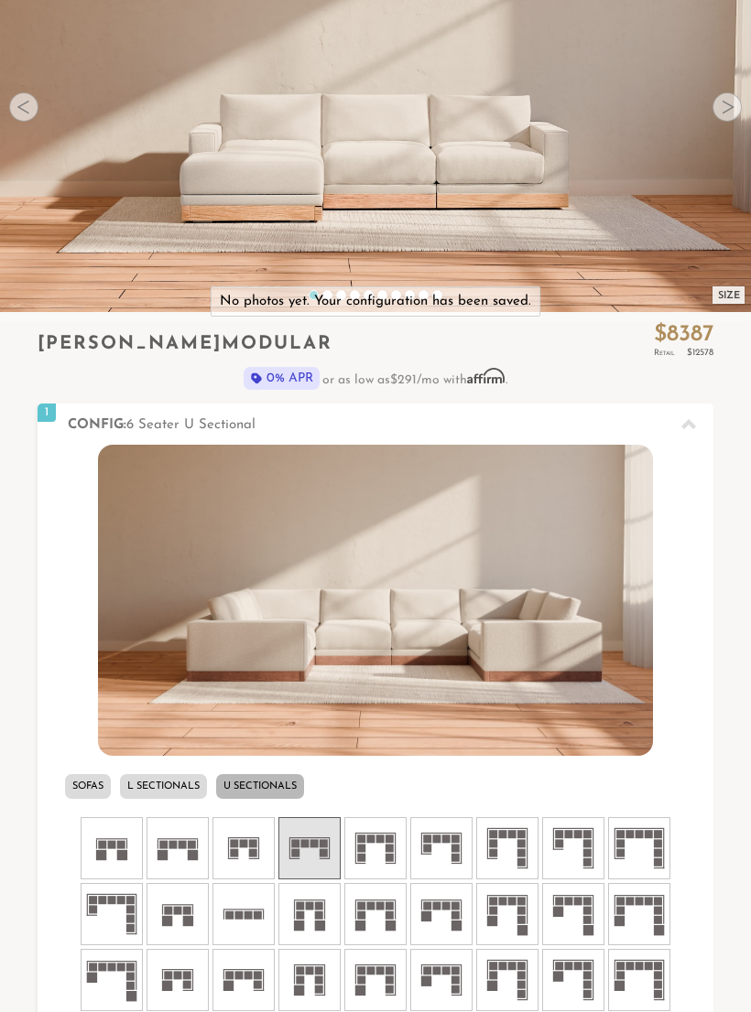
click at [248, 848] on icon at bounding box center [243, 848] width 55 height 55
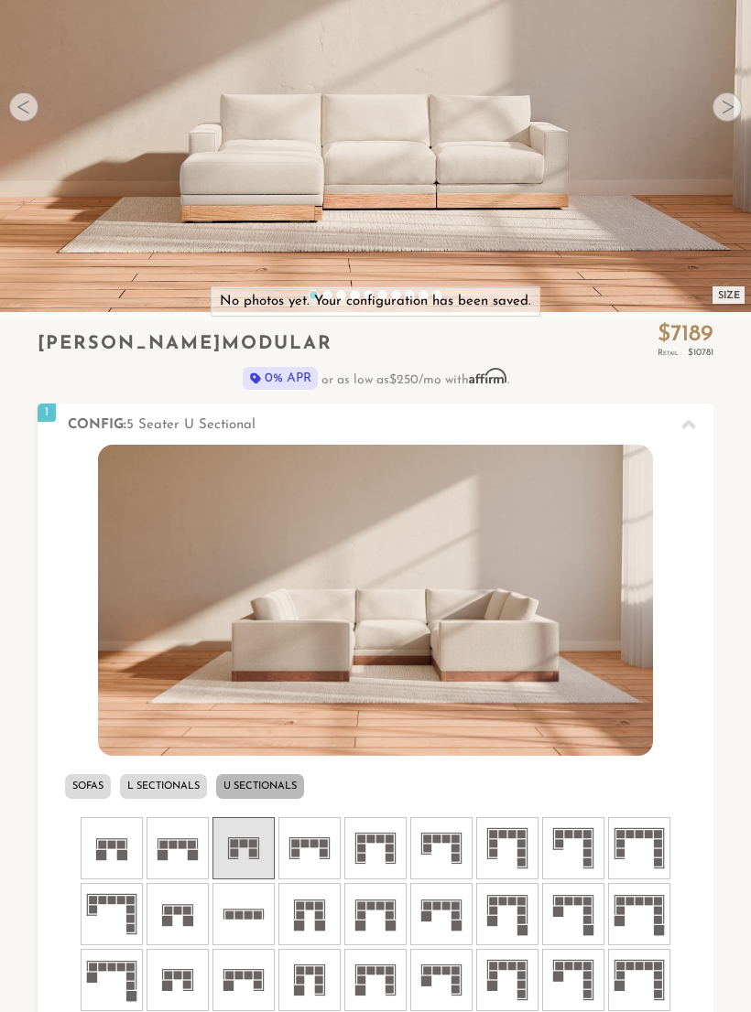
click at [187, 838] on icon at bounding box center [177, 848] width 55 height 55
